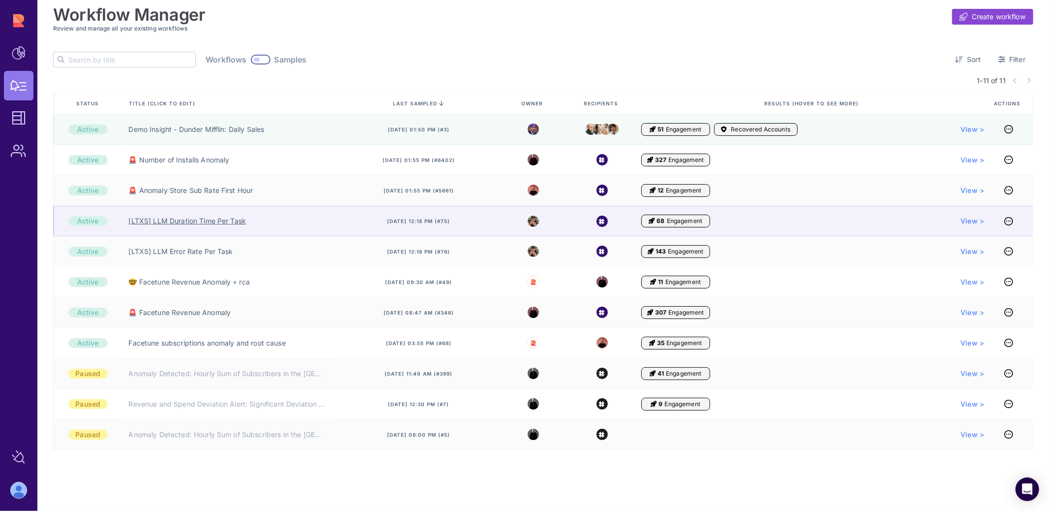
click at [199, 218] on link "[LTXS] LLM Duration Time Per Task" at bounding box center [188, 221] width 118 height 10
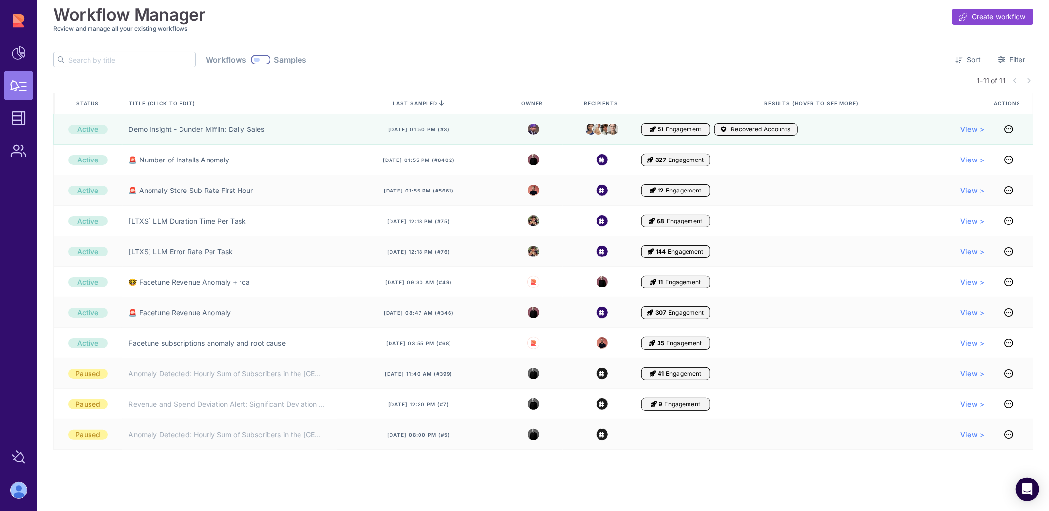
click at [480, 53] on div "Workflows Samples Sort Filter" at bounding box center [543, 60] width 980 height 16
click at [496, 45] on div "Workflow Manager Create workflow Review and manage all your existing workflows …" at bounding box center [543, 229] width 980 height 459
